Goal: Information Seeking & Learning: Learn about a topic

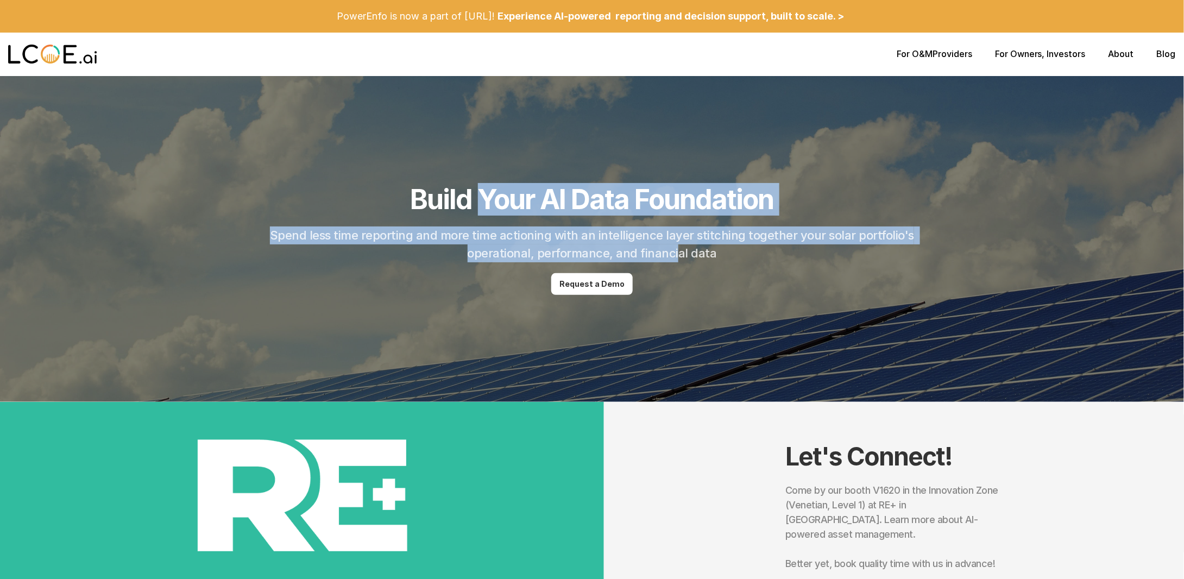
drag, startPoint x: 477, startPoint y: 200, endPoint x: 676, endPoint y: 255, distance: 206.3
click at [676, 255] on header "Build Your AI Data Foundation Spend less time reporting and more time actioning…" at bounding box center [592, 239] width 1184 height 326
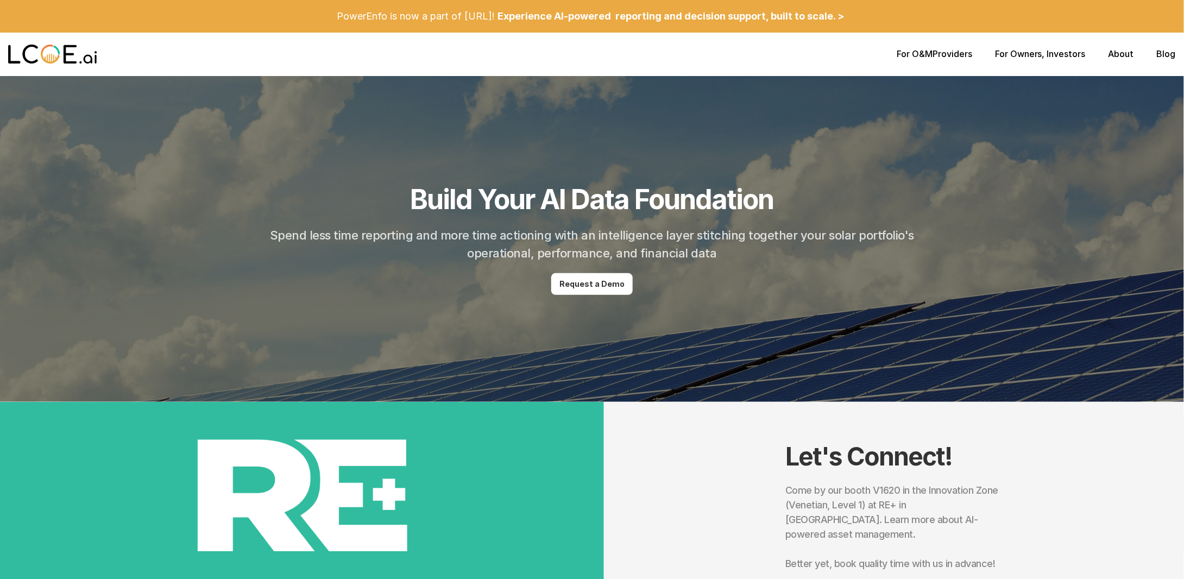
click at [894, 50] on div at bounding box center [452, 54] width 888 height 35
click at [900, 53] on link "For O&M" at bounding box center [915, 53] width 36 height 11
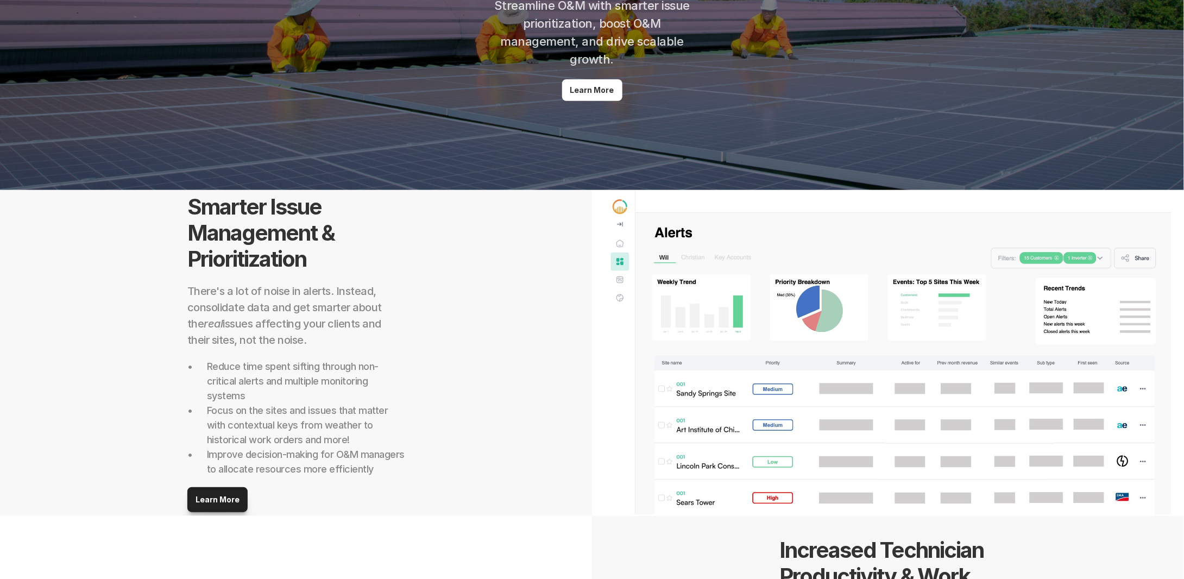
scroll to position [380, 0]
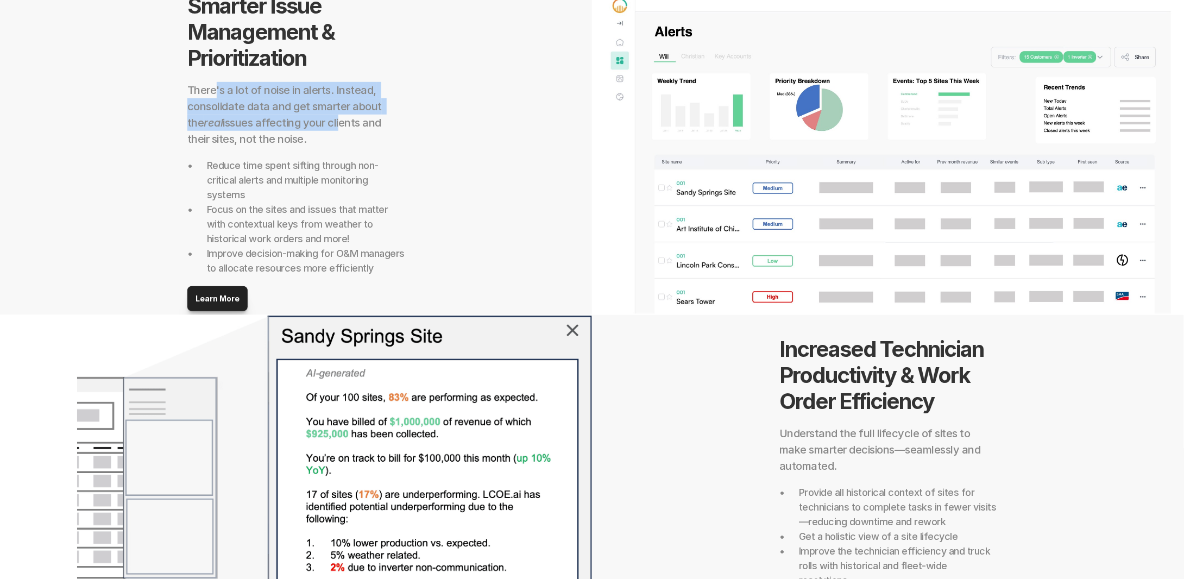
drag, startPoint x: 216, startPoint y: 91, endPoint x: 321, endPoint y: 124, distance: 110.6
click at [321, 124] on h2 "There's a lot of noise in alerts. Instead, consolidate data and get smarter abo…" at bounding box center [295, 114] width 217 height 65
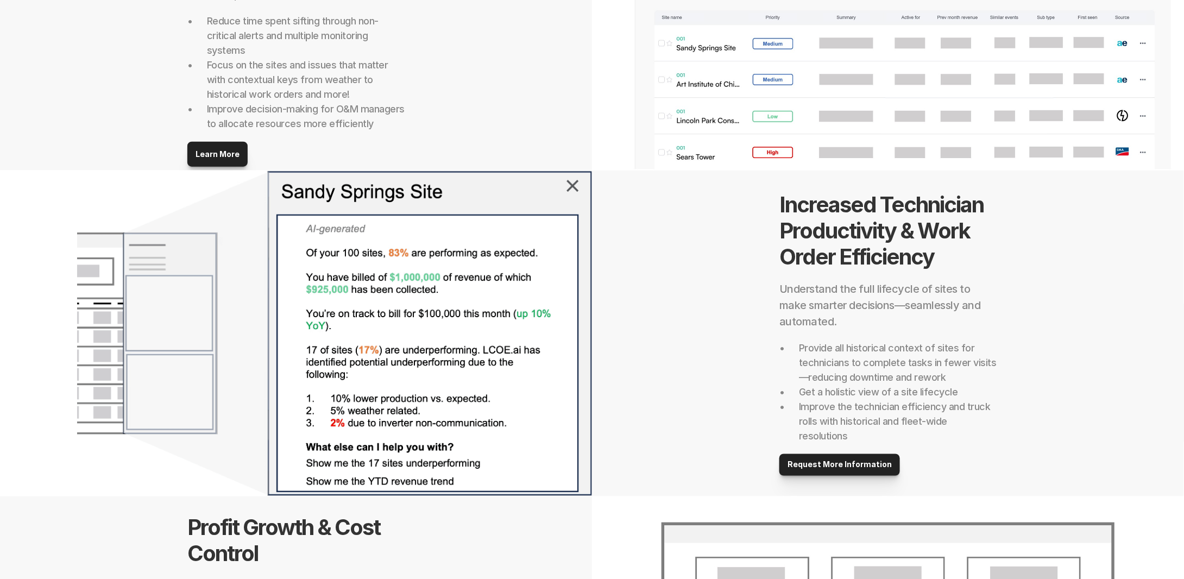
scroll to position [543, 0]
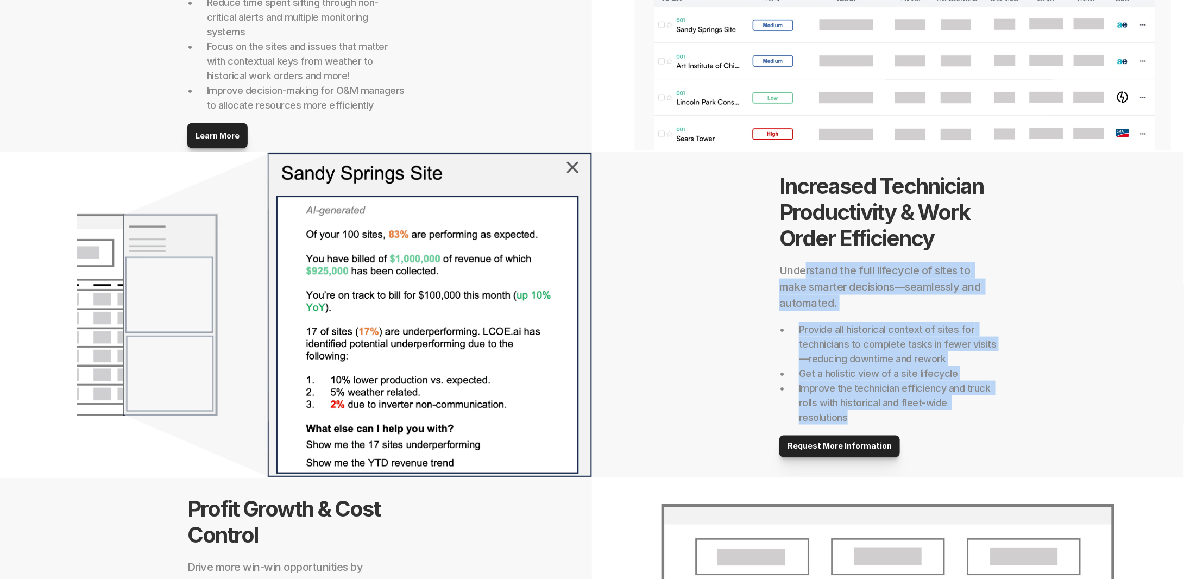
drag, startPoint x: 806, startPoint y: 277, endPoint x: 929, endPoint y: 419, distance: 187.1
click at [929, 422] on div "Increased Technician Productivity & Work Order Efficiency Understand the full l…" at bounding box center [887, 315] width 217 height 284
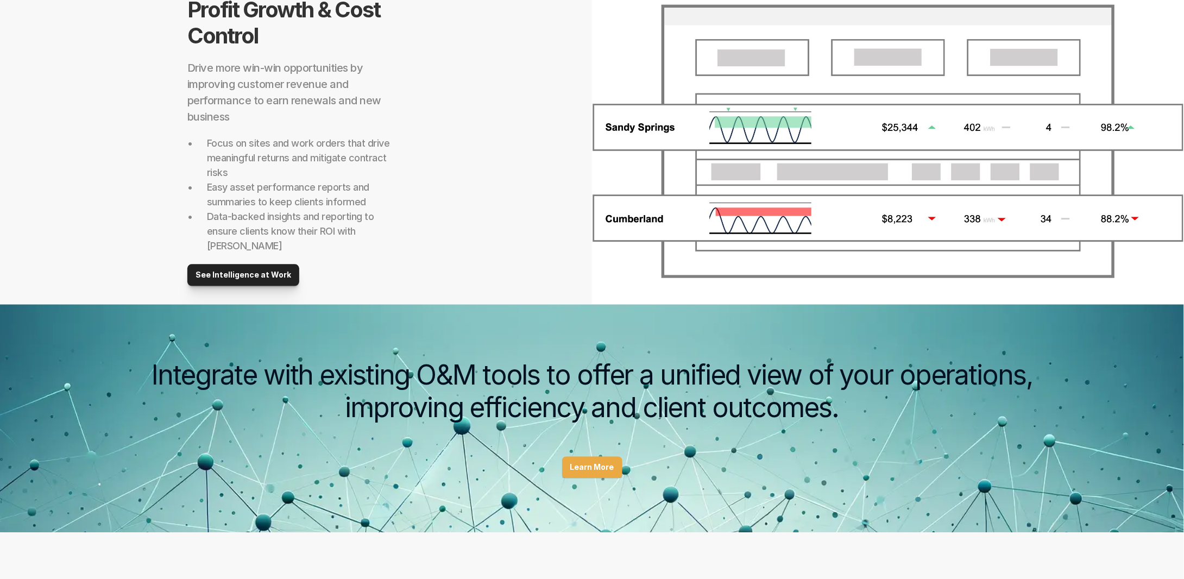
scroll to position [1195, 0]
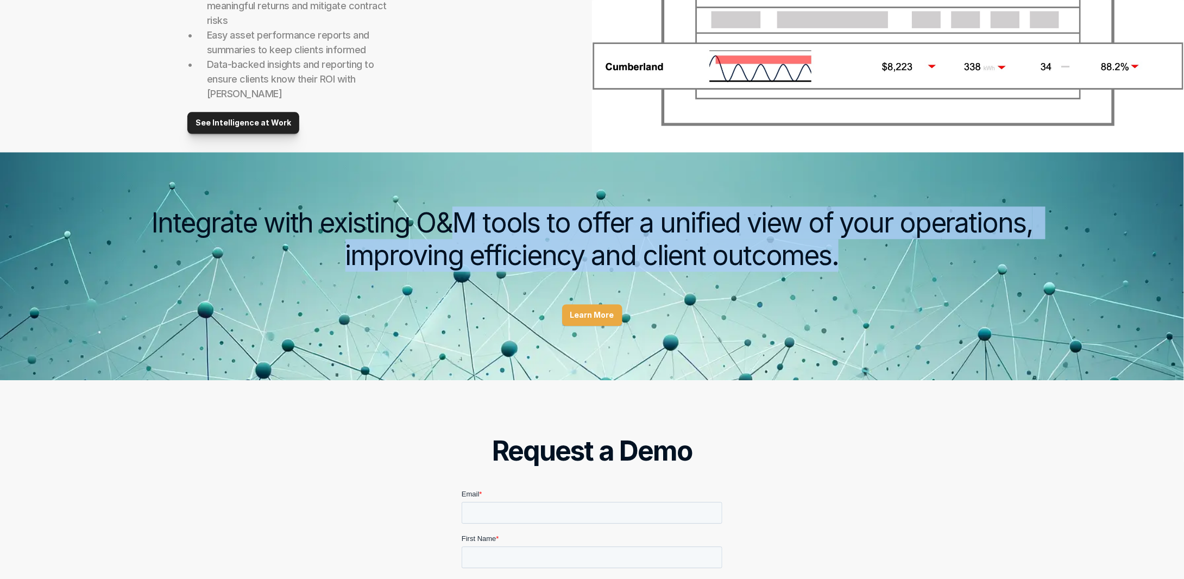
drag, startPoint x: 465, startPoint y: 215, endPoint x: 864, endPoint y: 248, distance: 400.5
click at [864, 248] on h2 "Integrate with existing O&M tools to offer a unified view of your operations, i…" at bounding box center [592, 238] width 912 height 65
click at [584, 310] on link "Learn More" at bounding box center [592, 315] width 60 height 22
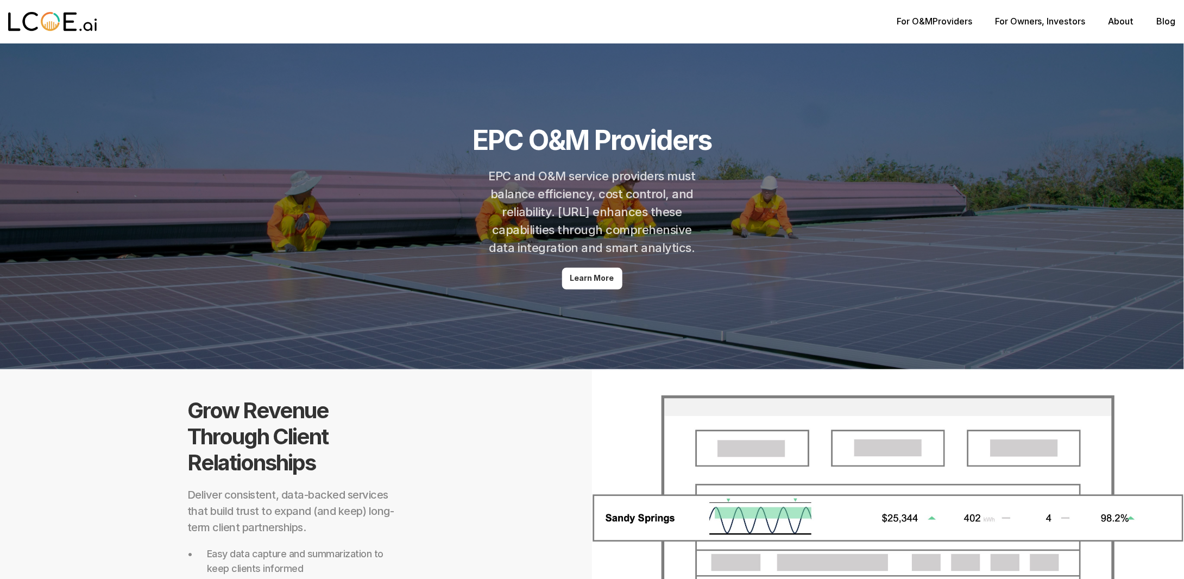
click at [1031, 23] on link "For Owners" at bounding box center [1018, 21] width 47 height 11
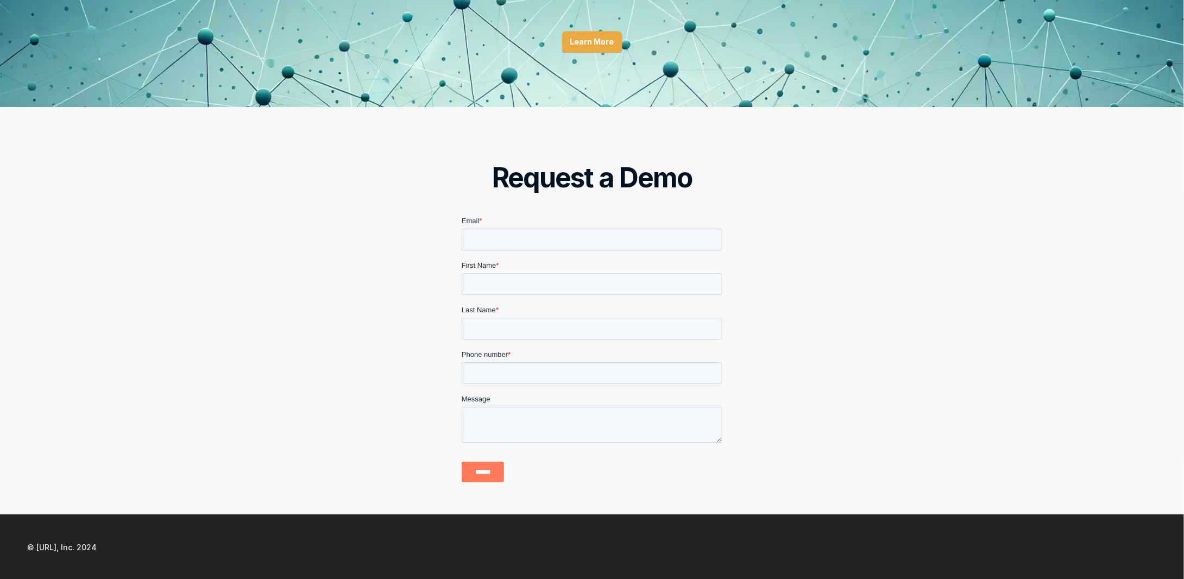
scroll to position [1468, 0]
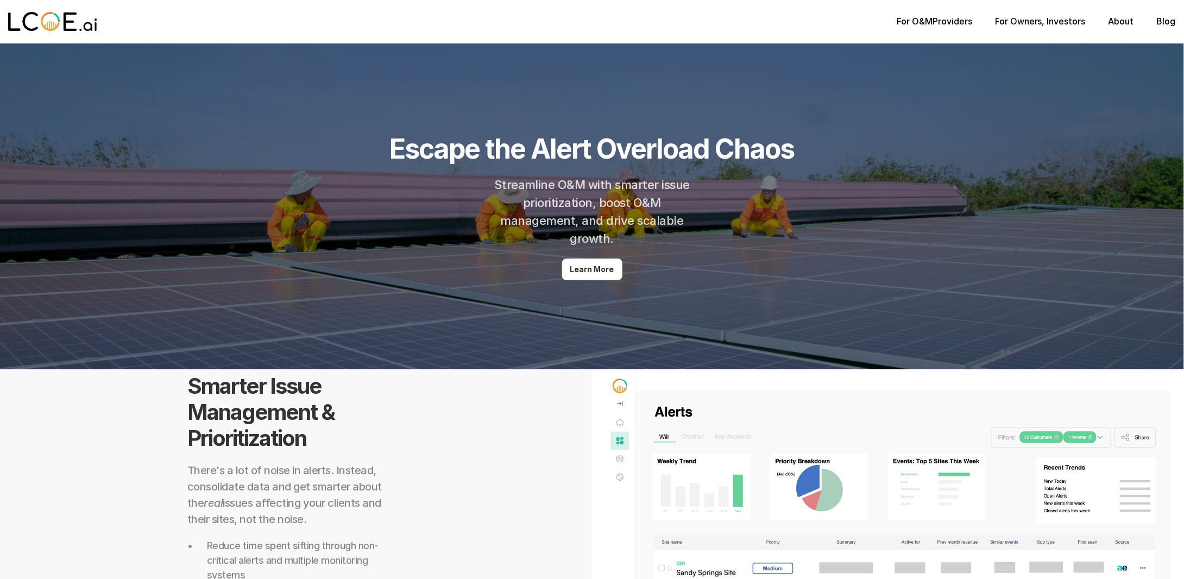
click at [51, 27] on img at bounding box center [52, 22] width 89 height 22
